Goal: Information Seeking & Learning: Check status

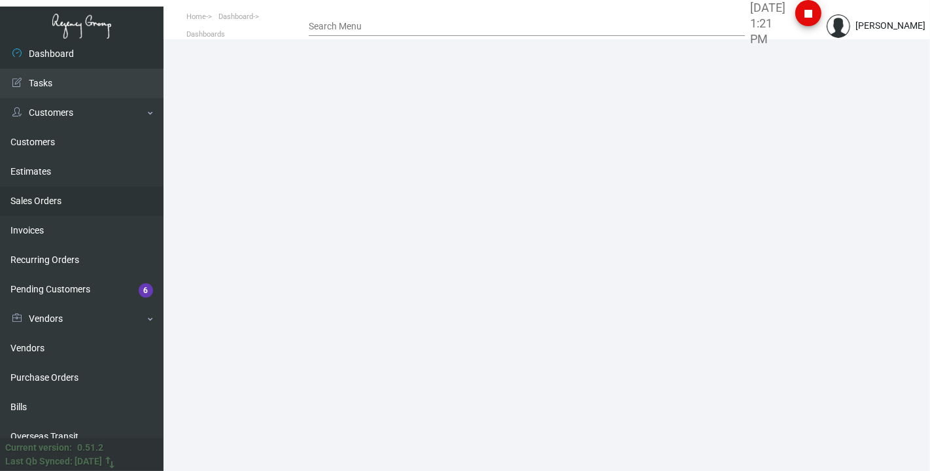
click at [52, 149] on link "Sales Orders" at bounding box center [82, 200] width 164 height 29
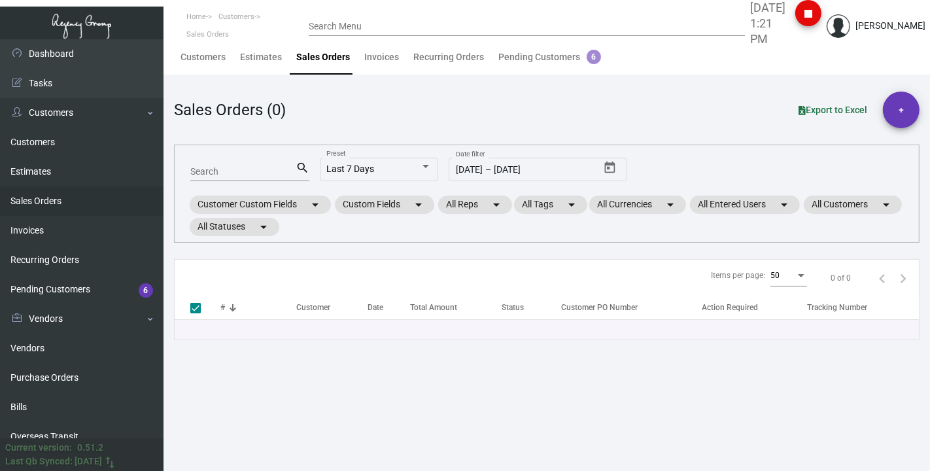
drag, startPoint x: 219, startPoint y: 165, endPoint x: 217, endPoint y: 173, distance: 8.0
click at [219, 149] on div "Search" at bounding box center [242, 171] width 105 height 20
paste input "162337"
type input "162337"
checkbox input "false"
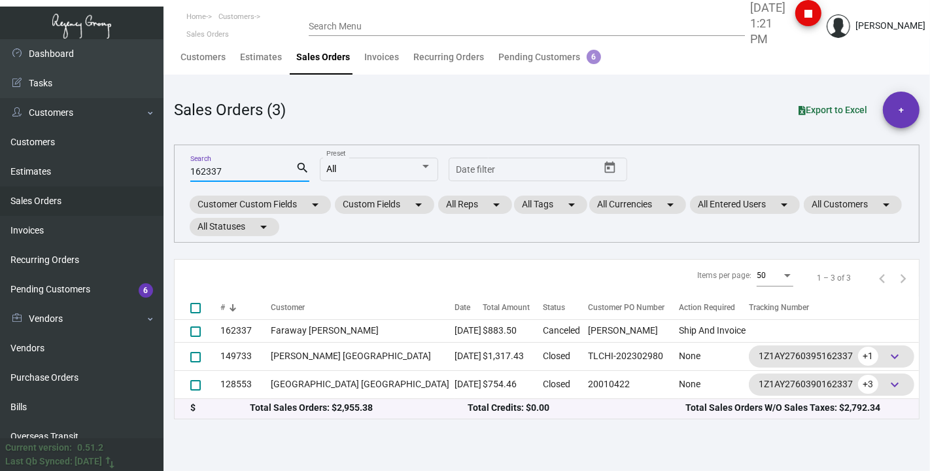
type input "162337"
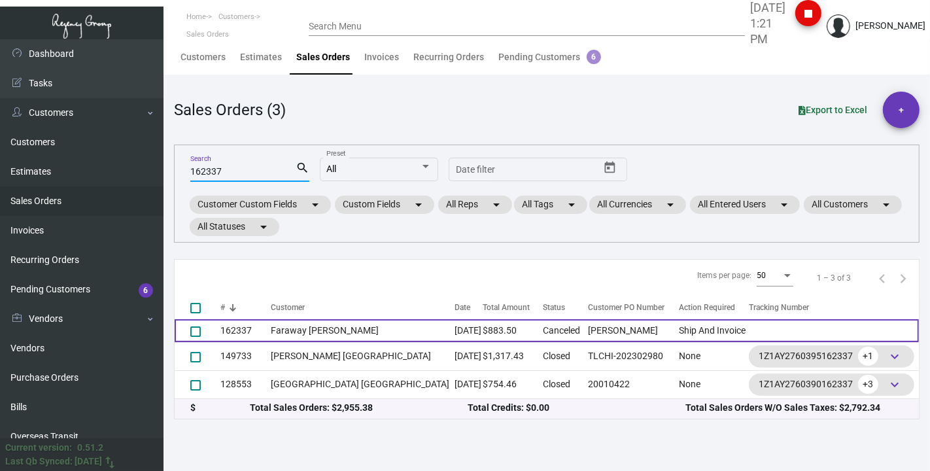
click at [304, 149] on td "Faraway [PERSON_NAME]" at bounding box center [363, 330] width 184 height 23
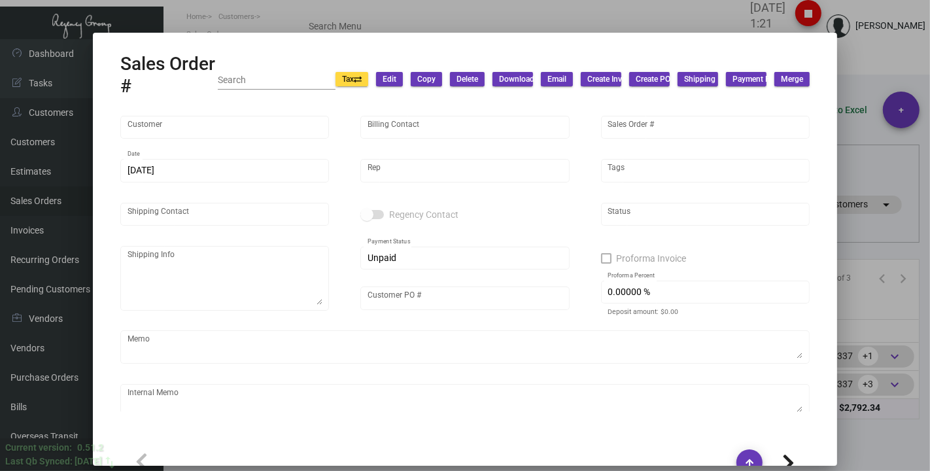
type input "Faraway Martha Vineyard"
type input "Celso Moreira"
type input "162337"
type input "8/21/2024"
type input "Kyle Kliebhan"
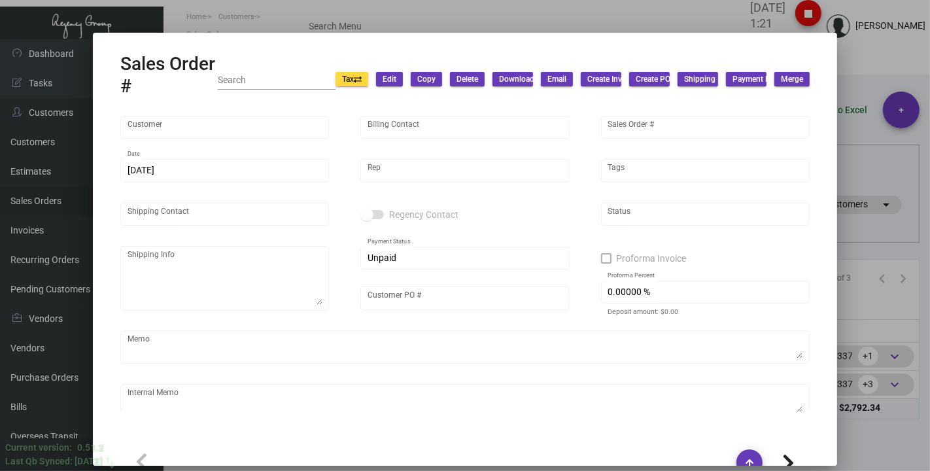
type input "Celso Moreira"
type textarea "Faraway Martha Vineyard - Celso Moreira 23 Kelly Street Edgartown, MA, 02539 US"
type input "Natasha Crawford"
checkbox input "true"
type input "100.00000 %"
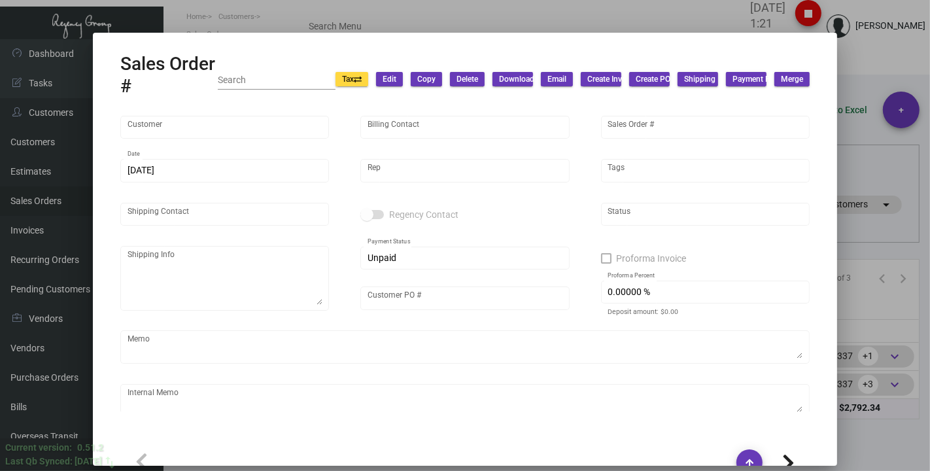
type textarea "The client only picked one color to process. This one marked as cancelled."
type input "United States Dollar $"
type input "$ 0.00"
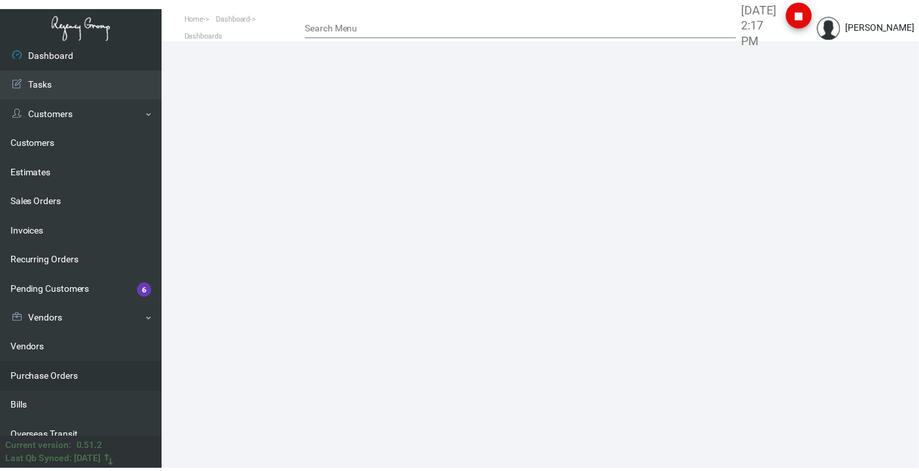
scroll to position [145, 0]
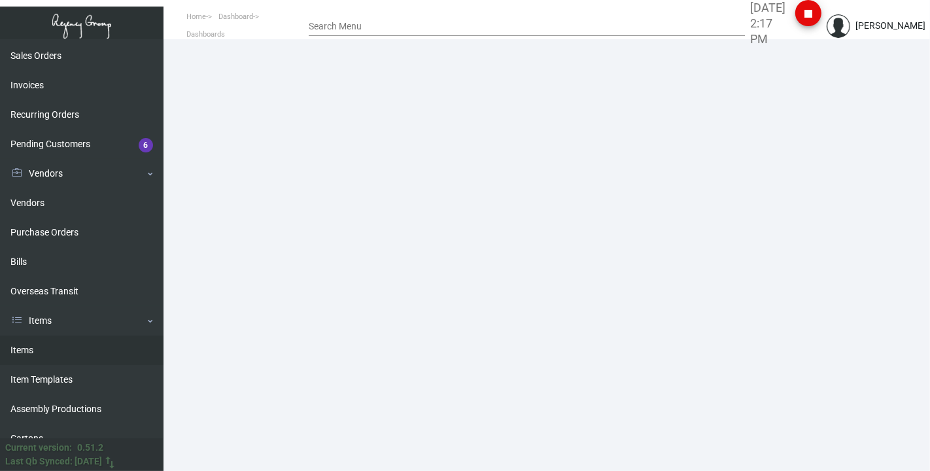
click at [50, 354] on link "Items" at bounding box center [82, 350] width 164 height 29
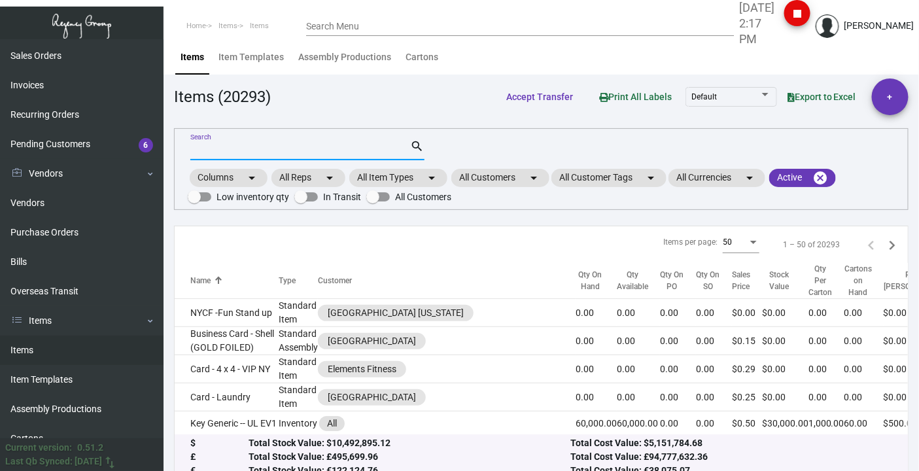
click at [264, 154] on input "Search" at bounding box center [300, 150] width 220 height 10
click at [471, 179] on mat-chip "All Customers arrow_drop_down" at bounding box center [500, 178] width 98 height 18
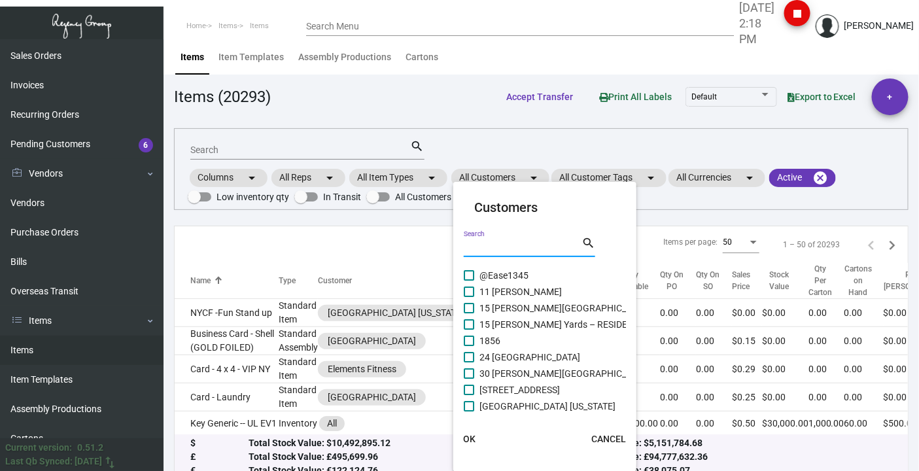
click at [485, 249] on input "Search" at bounding box center [523, 247] width 118 height 10
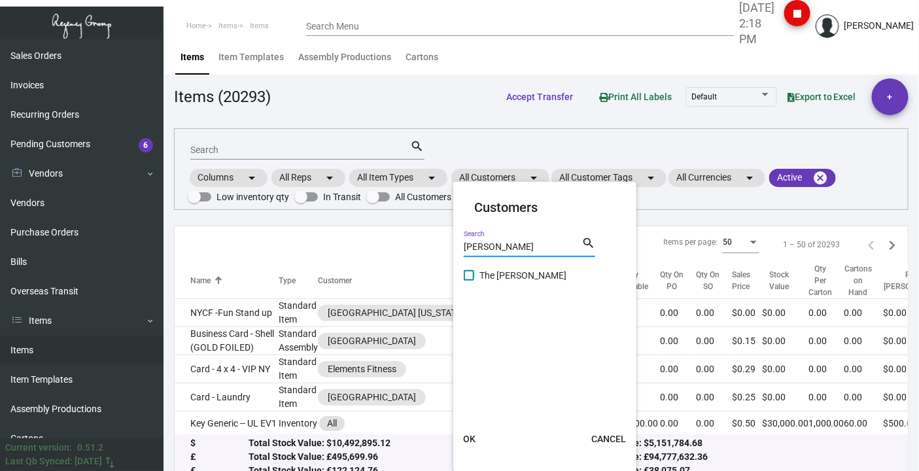
type input "[PERSON_NAME]"
click at [468, 273] on span at bounding box center [469, 275] width 10 height 10
click at [468, 281] on input "The [PERSON_NAME]" at bounding box center [468, 281] width 1 height 1
checkbox input "true"
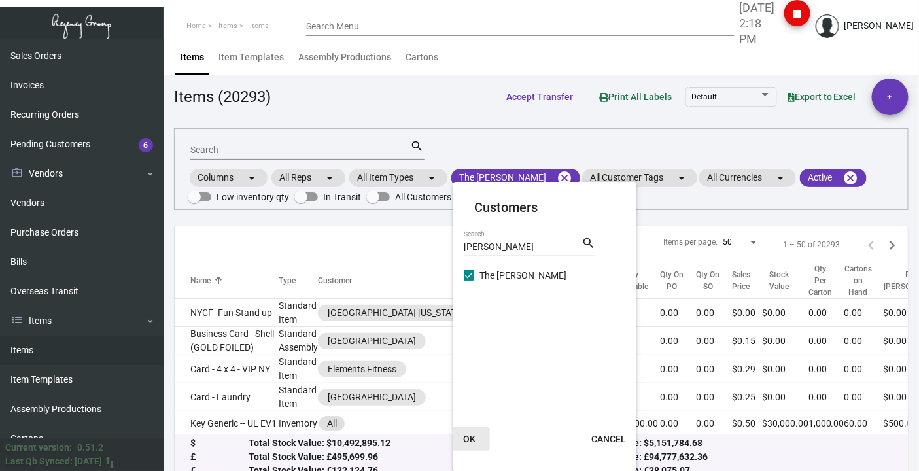
click at [469, 442] on span "OK" at bounding box center [469, 439] width 12 height 10
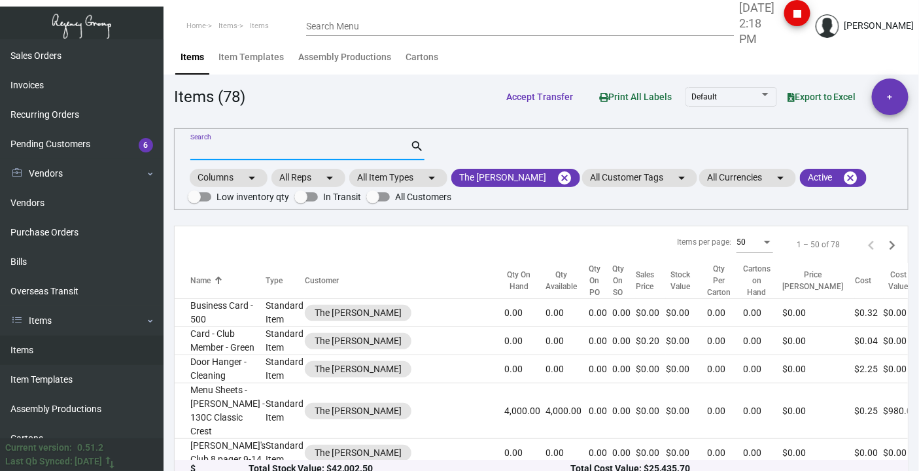
click at [219, 150] on input "Search" at bounding box center [300, 150] width 220 height 10
type input "bag"
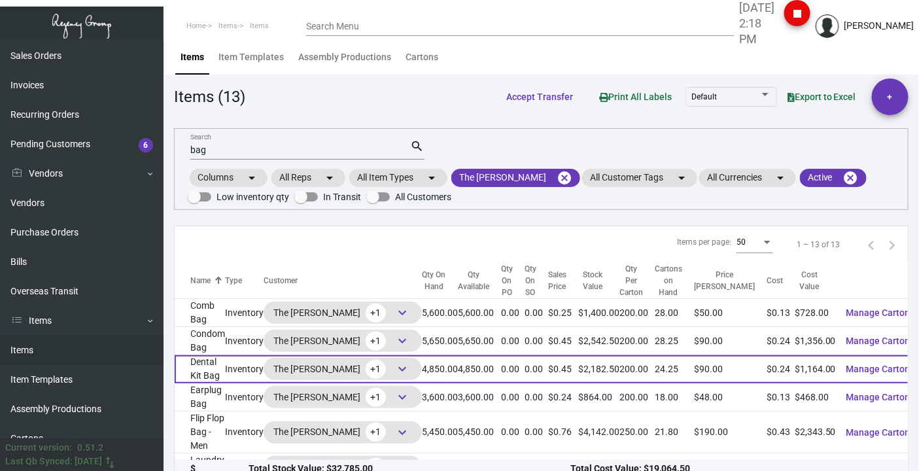
click at [395, 370] on span "keyboard_arrow_down" at bounding box center [403, 369] width 16 height 16
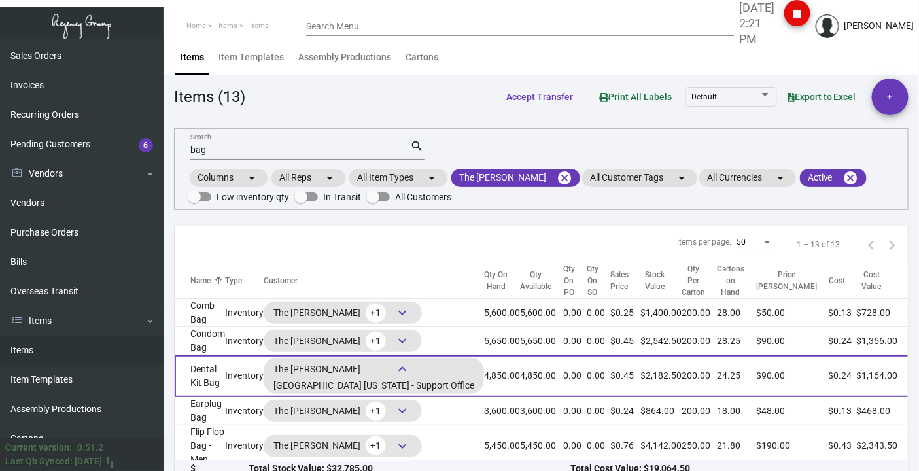
click at [196, 367] on td "Dental Kit Bag" at bounding box center [200, 376] width 50 height 42
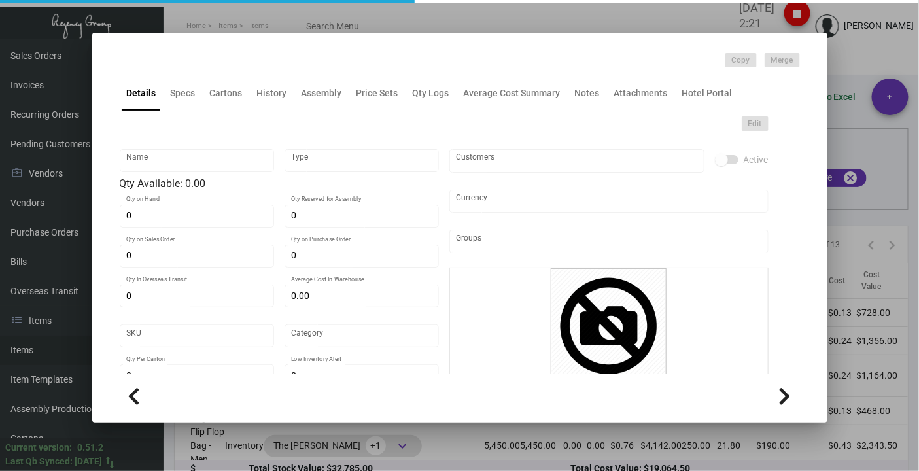
type input "Dental Kit Bag"
type input "Inventory"
type input "4,850"
type input "$ 0.00"
type input "Overseas"
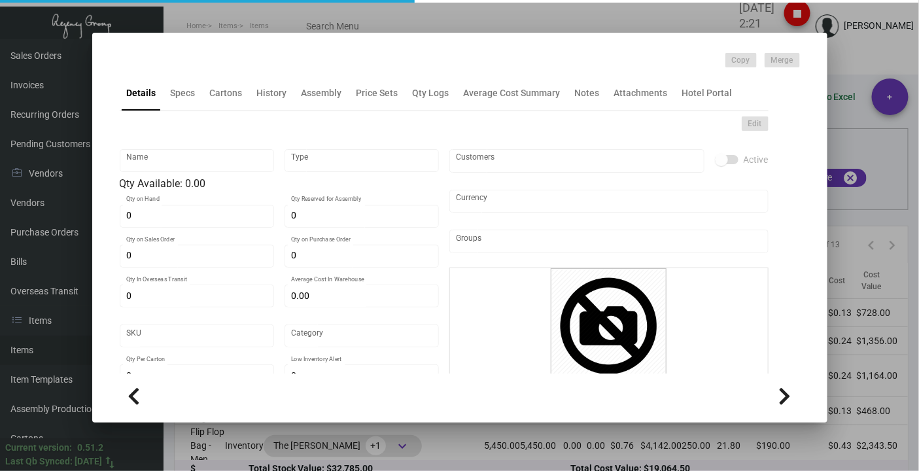
type input "200"
type input "$ 0.24"
type input "$ 0.45"
checkbox input "true"
type input "United States Dollar $"
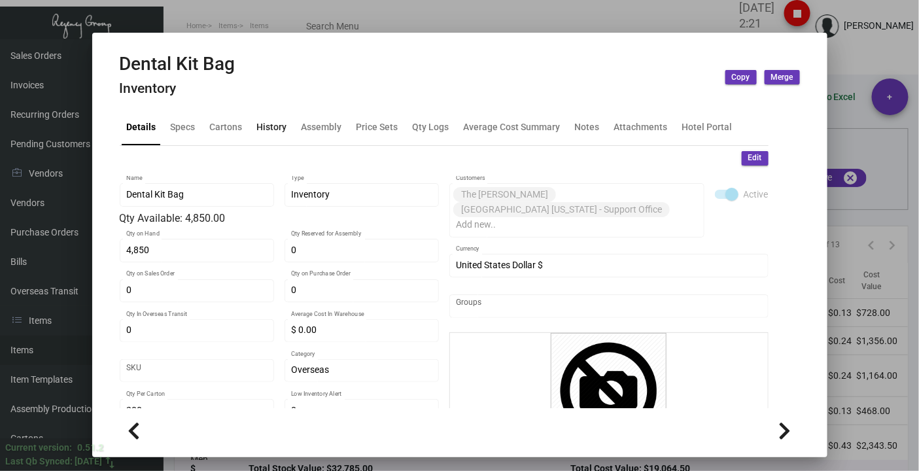
click at [276, 124] on div "History" at bounding box center [272, 127] width 30 height 14
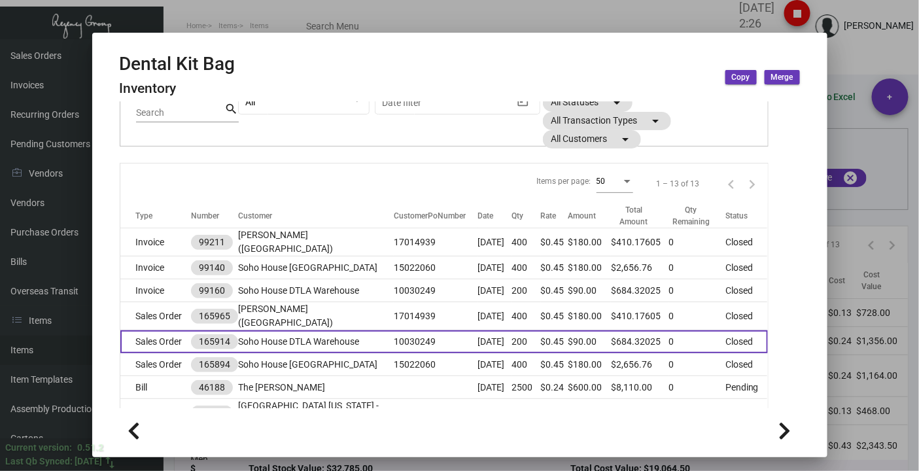
scroll to position [194, 0]
